Goal: Transaction & Acquisition: Book appointment/travel/reservation

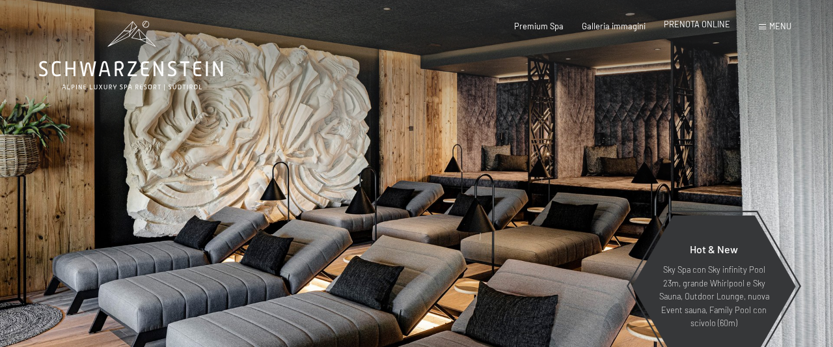
click at [711, 28] on span "PRENOTA ONLINE" at bounding box center [697, 24] width 66 height 10
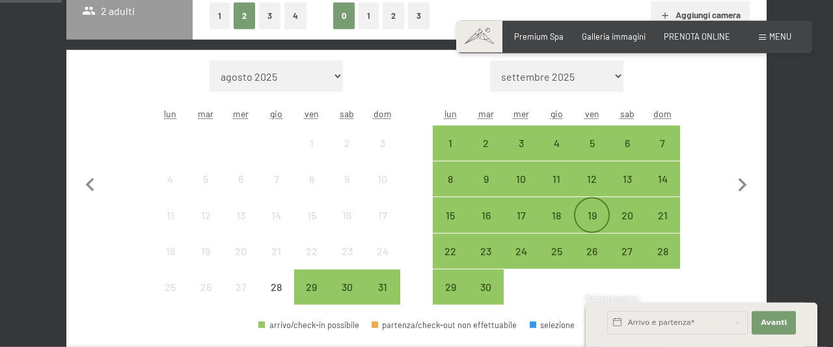
scroll to position [338, 0]
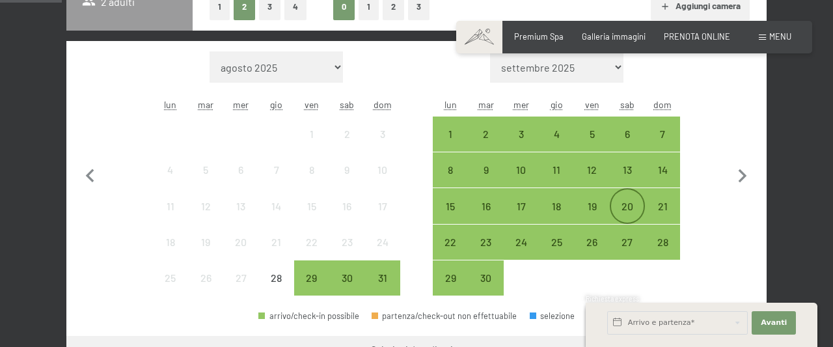
click at [625, 208] on div "20" at bounding box center [627, 217] width 33 height 33
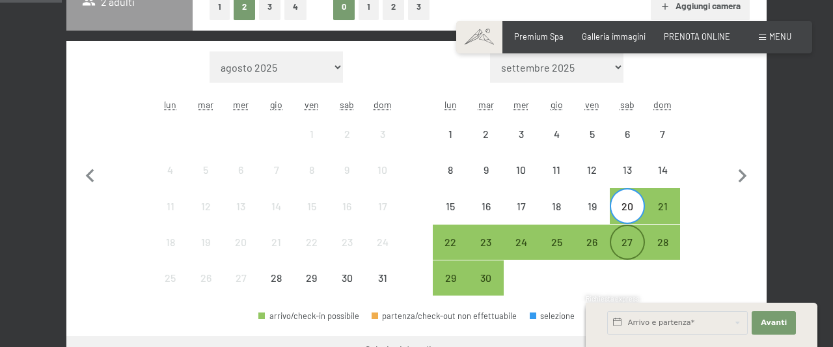
click at [632, 243] on div "27" at bounding box center [627, 253] width 33 height 33
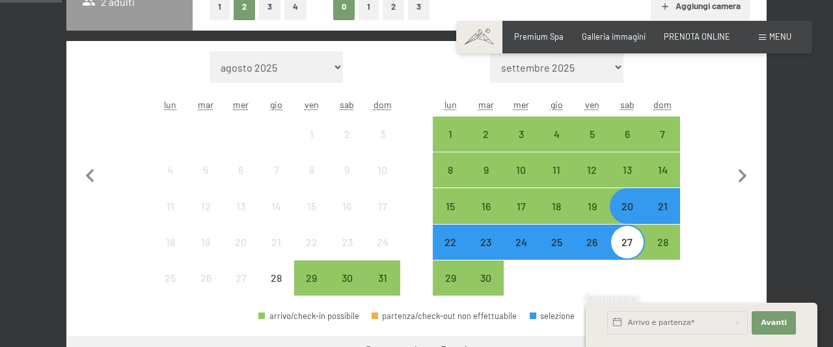
click at [629, 210] on div "20" at bounding box center [627, 217] width 33 height 33
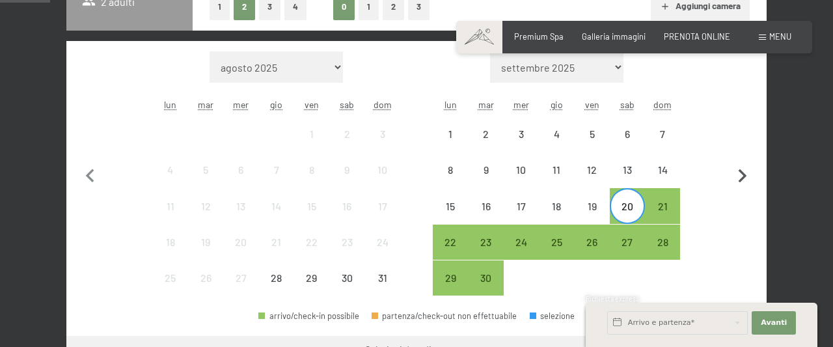
click at [745, 176] on icon "button" at bounding box center [743, 176] width 8 height 14
select select "[DATE]"
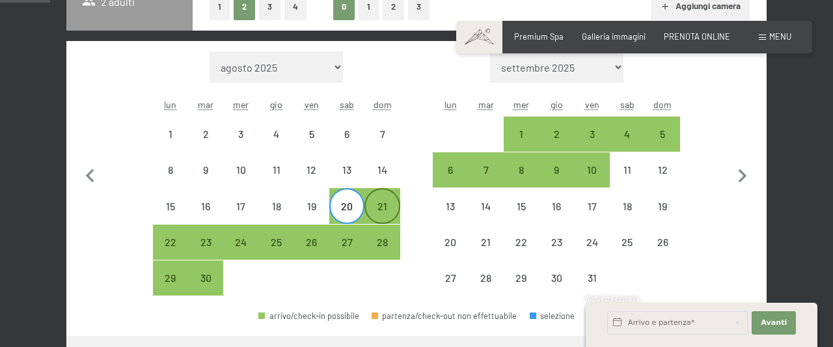
select select "[DATE]"
click at [525, 126] on div "1" at bounding box center [521, 134] width 33 height 33
select select "[DATE]"
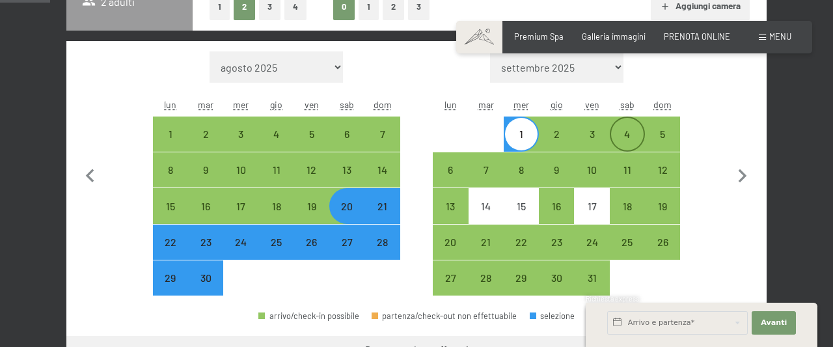
click at [628, 133] on div "4" at bounding box center [627, 145] width 33 height 33
select select "[DATE]"
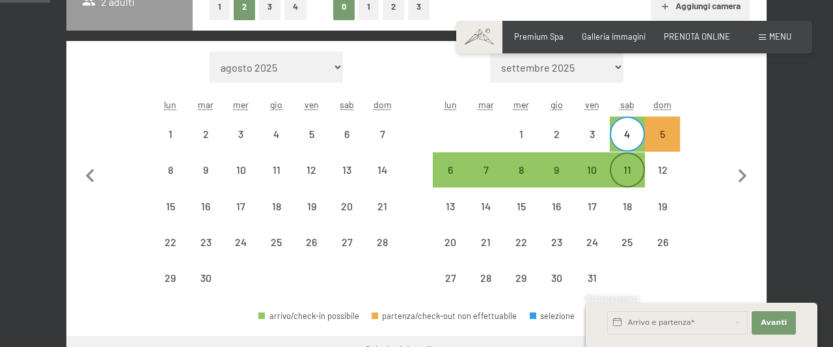
click at [626, 172] on div "11" at bounding box center [627, 181] width 33 height 33
select select "[DATE]"
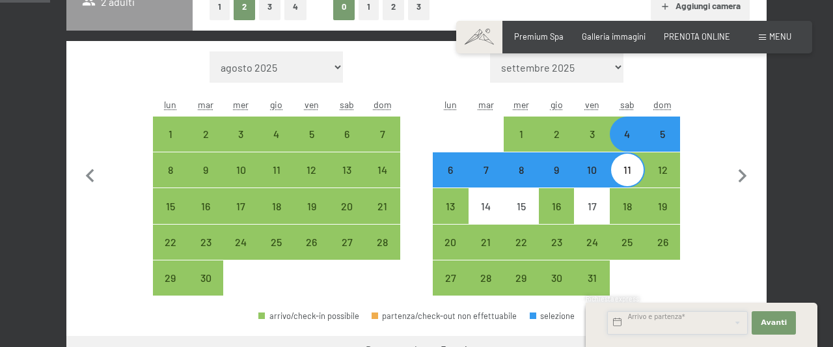
click at [737, 323] on input "text" at bounding box center [677, 322] width 141 height 23
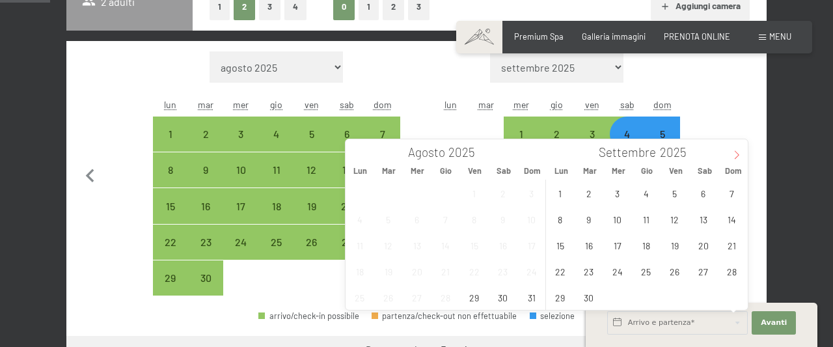
click at [737, 149] on span at bounding box center [737, 150] width 22 height 22
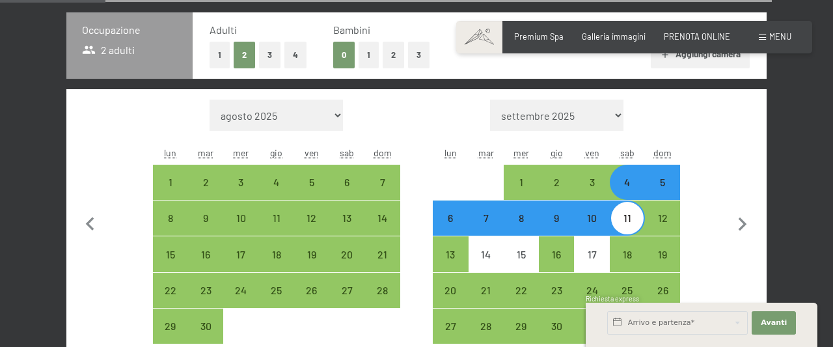
scroll to position [271, 0]
